Goal: Task Accomplishment & Management: Use online tool/utility

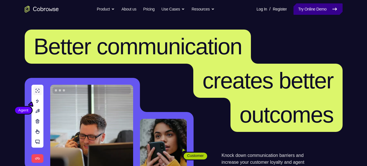
click at [301, 5] on link "Try Online Demo" at bounding box center [317, 8] width 49 height 11
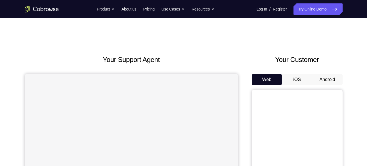
click at [333, 80] on button "Android" at bounding box center [327, 79] width 30 height 11
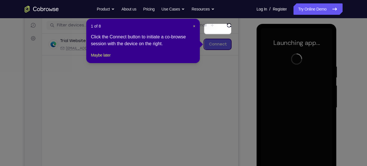
scroll to position [69, 0]
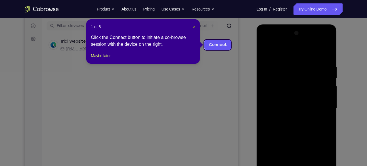
click at [193, 26] on span "×" at bounding box center [194, 26] width 2 height 5
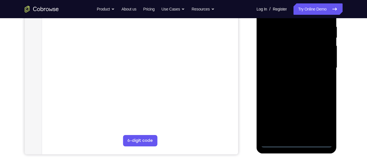
scroll to position [111, 0]
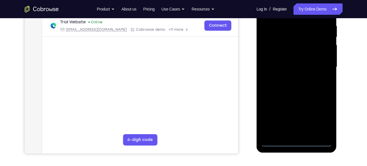
click at [296, 141] on div at bounding box center [296, 67] width 71 height 159
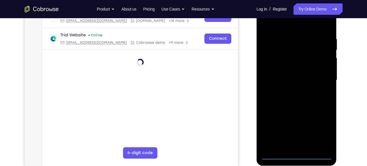
scroll to position [94, 0]
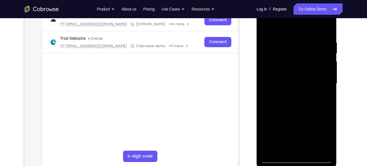
click at [318, 133] on div at bounding box center [296, 83] width 71 height 159
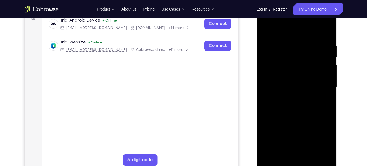
scroll to position [90, 0]
click at [279, 32] on div at bounding box center [296, 87] width 71 height 159
click at [273, 69] on div at bounding box center [296, 87] width 71 height 159
click at [282, 86] on div at bounding box center [296, 87] width 71 height 159
click at [293, 81] on div at bounding box center [296, 87] width 71 height 159
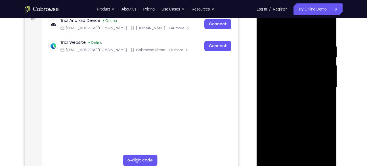
click at [289, 91] on div at bounding box center [296, 87] width 71 height 159
click at [289, 150] on div at bounding box center [296, 87] width 71 height 159
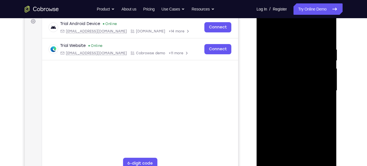
scroll to position [87, 0]
drag, startPoint x: 298, startPoint y: 117, endPoint x: 298, endPoint y: 45, distance: 72.0
click at [298, 45] on div at bounding box center [296, 90] width 71 height 159
drag, startPoint x: 320, startPoint y: 90, endPoint x: 311, endPoint y: 41, distance: 49.5
click at [311, 41] on div at bounding box center [296, 90] width 71 height 159
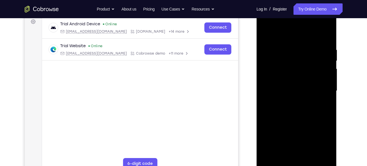
click at [328, 132] on div at bounding box center [296, 90] width 71 height 159
drag, startPoint x: 314, startPoint y: 137, endPoint x: 299, endPoint y: 46, distance: 91.7
click at [299, 46] on div at bounding box center [296, 90] width 71 height 159
drag, startPoint x: 296, startPoint y: 126, endPoint x: 295, endPoint y: 35, distance: 90.2
click at [295, 35] on div at bounding box center [296, 90] width 71 height 159
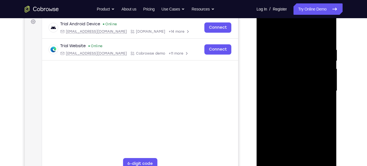
drag, startPoint x: 304, startPoint y: 140, endPoint x: 308, endPoint y: 150, distance: 10.3
click at [308, 150] on div at bounding box center [296, 90] width 71 height 159
drag, startPoint x: 296, startPoint y: 44, endPoint x: 314, endPoint y: 158, distance: 115.9
click at [314, 158] on div at bounding box center [296, 90] width 71 height 159
drag, startPoint x: 293, startPoint y: 42, endPoint x: 312, endPoint y: 171, distance: 130.8
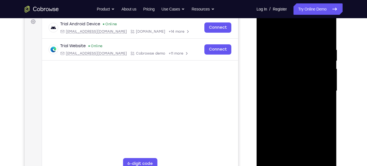
click at [312, 165] on div at bounding box center [296, 91] width 80 height 169
drag, startPoint x: 298, startPoint y: 46, endPoint x: 313, endPoint y: 168, distance: 122.0
click at [313, 165] on div at bounding box center [296, 90] width 71 height 159
click at [319, 32] on div at bounding box center [296, 90] width 71 height 159
click at [267, 50] on div at bounding box center [296, 90] width 71 height 159
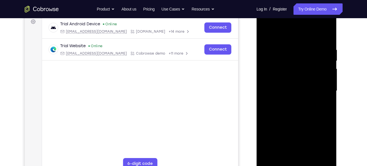
click at [328, 37] on div at bounding box center [296, 90] width 71 height 159
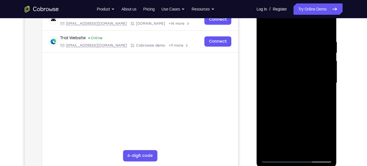
scroll to position [95, 0]
click at [273, 156] on div at bounding box center [296, 82] width 71 height 159
click at [281, 82] on div at bounding box center [296, 82] width 71 height 159
drag, startPoint x: 303, startPoint y: 128, endPoint x: 293, endPoint y: 34, distance: 94.0
click at [293, 34] on div at bounding box center [296, 82] width 71 height 159
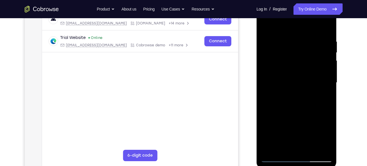
click at [264, 24] on div at bounding box center [296, 82] width 71 height 159
click at [283, 70] on div at bounding box center [296, 82] width 71 height 159
drag, startPoint x: 302, startPoint y: 136, endPoint x: 291, endPoint y: 18, distance: 118.7
click at [291, 18] on div at bounding box center [296, 82] width 71 height 159
drag, startPoint x: 304, startPoint y: 135, endPoint x: 293, endPoint y: 52, distance: 84.4
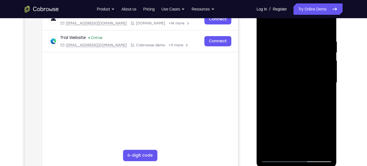
click at [293, 52] on div at bounding box center [296, 82] width 71 height 159
drag, startPoint x: 307, startPoint y: 116, endPoint x: 286, endPoint y: 28, distance: 90.4
click at [286, 28] on div at bounding box center [296, 82] width 71 height 159
drag, startPoint x: 299, startPoint y: 67, endPoint x: 555, endPoint y: 14, distance: 261.4
click at [299, 15] on div at bounding box center [296, 82] width 71 height 159
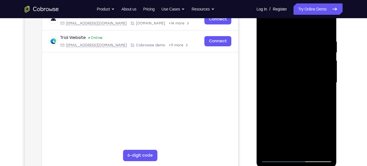
click at [315, 114] on div at bounding box center [296, 82] width 71 height 159
drag, startPoint x: 320, startPoint y: 135, endPoint x: 308, endPoint y: 40, distance: 95.7
click at [308, 40] on div at bounding box center [296, 82] width 71 height 159
drag, startPoint x: 312, startPoint y: 128, endPoint x: 306, endPoint y: 50, distance: 77.9
click at [306, 50] on div at bounding box center [296, 82] width 71 height 159
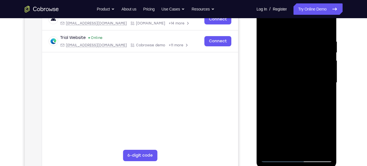
click at [286, 77] on div at bounding box center [296, 82] width 71 height 159
click at [281, 108] on div at bounding box center [296, 82] width 71 height 159
drag, startPoint x: 316, startPoint y: 129, endPoint x: 301, endPoint y: 52, distance: 78.7
click at [301, 52] on div at bounding box center [296, 82] width 71 height 159
click at [288, 74] on div at bounding box center [296, 82] width 71 height 159
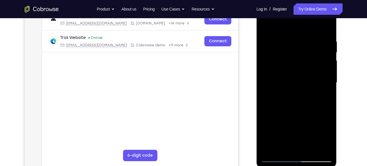
click at [265, 24] on div at bounding box center [296, 82] width 71 height 159
click at [293, 135] on div at bounding box center [296, 82] width 71 height 159
drag, startPoint x: 301, startPoint y: 122, endPoint x: 307, endPoint y: 143, distance: 22.3
click at [307, 143] on div at bounding box center [296, 82] width 71 height 159
click at [265, 25] on div at bounding box center [296, 82] width 71 height 159
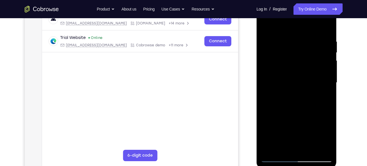
click at [265, 25] on div at bounding box center [296, 82] width 71 height 159
drag, startPoint x: 301, startPoint y: 126, endPoint x: 287, endPoint y: 44, distance: 83.4
click at [287, 44] on div at bounding box center [296, 82] width 71 height 159
drag, startPoint x: 304, startPoint y: 128, endPoint x: 280, endPoint y: 35, distance: 96.1
click at [280, 35] on div at bounding box center [296, 82] width 71 height 159
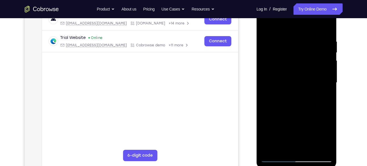
click at [263, 26] on div at bounding box center [296, 82] width 71 height 159
click at [266, 25] on div at bounding box center [296, 82] width 71 height 159
click at [286, 24] on div at bounding box center [296, 82] width 71 height 159
click at [265, 51] on div at bounding box center [296, 82] width 71 height 159
drag, startPoint x: 310, startPoint y: 127, endPoint x: 296, endPoint y: 43, distance: 85.3
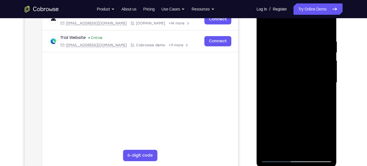
click at [296, 43] on div at bounding box center [296, 82] width 71 height 159
drag, startPoint x: 303, startPoint y: 107, endPoint x: 299, endPoint y: 48, distance: 58.8
click at [299, 48] on div at bounding box center [296, 82] width 71 height 159
drag, startPoint x: 297, startPoint y: 109, endPoint x: 290, endPoint y: 29, distance: 80.0
click at [290, 29] on div at bounding box center [296, 82] width 71 height 159
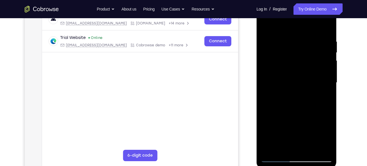
click at [290, 29] on div at bounding box center [296, 82] width 71 height 159
click at [265, 25] on div at bounding box center [296, 82] width 71 height 159
click at [321, 26] on div at bounding box center [296, 82] width 71 height 159
click at [264, 25] on div at bounding box center [296, 82] width 71 height 159
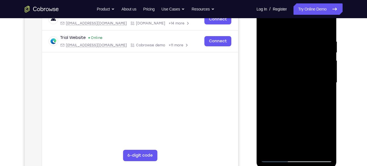
click at [318, 26] on div at bounding box center [296, 82] width 71 height 159
click at [328, 42] on div at bounding box center [296, 82] width 71 height 159
click at [283, 142] on div at bounding box center [296, 82] width 71 height 159
click at [328, 52] on div at bounding box center [296, 82] width 71 height 159
click at [286, 138] on div at bounding box center [296, 82] width 71 height 159
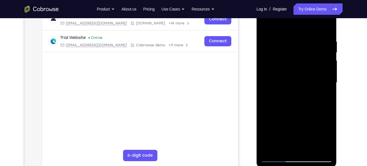
click at [264, 26] on div at bounding box center [296, 82] width 71 height 159
